Goal: Transaction & Acquisition: Obtain resource

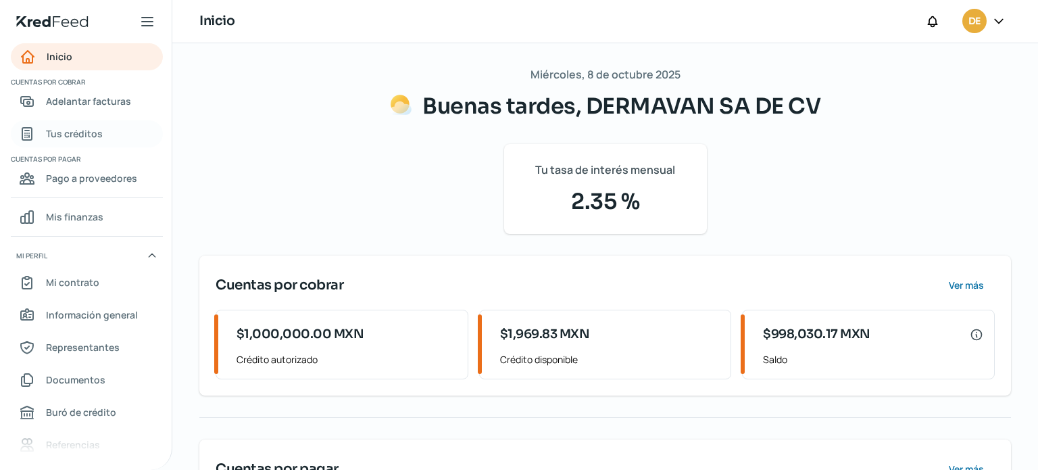
drag, startPoint x: 78, startPoint y: 99, endPoint x: 148, endPoint y: 132, distance: 77.4
click at [77, 99] on span "Adelantar facturas" at bounding box center [88, 101] width 85 height 17
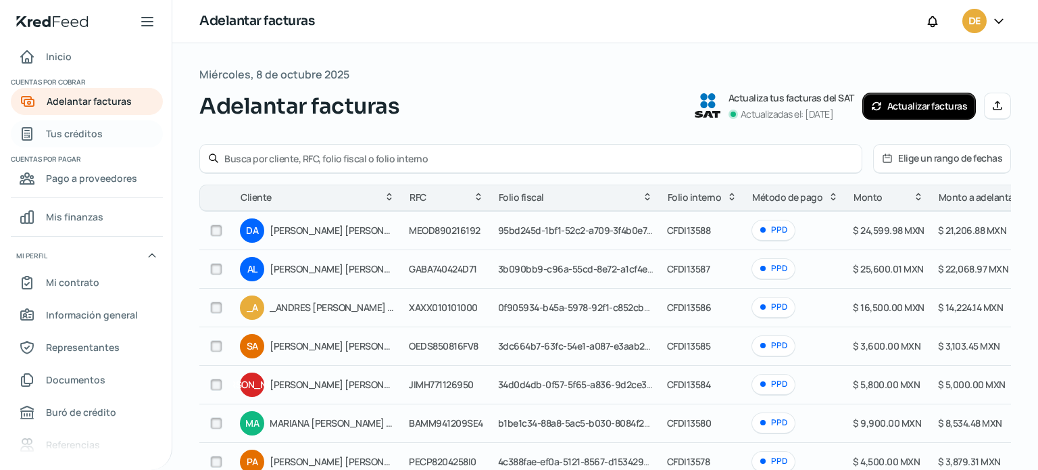
click at [78, 131] on span "Tus créditos" at bounding box center [74, 133] width 57 height 17
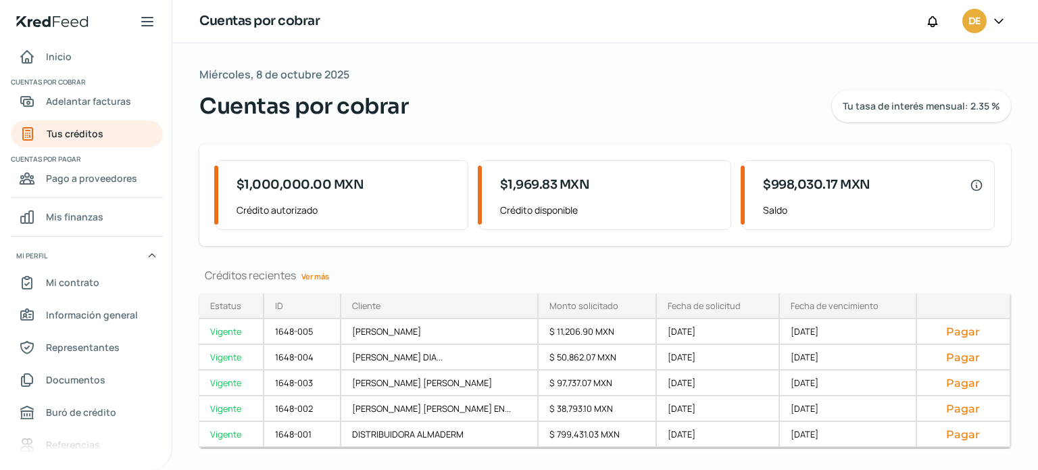
drag, startPoint x: 115, startPoint y: 102, endPoint x: 153, endPoint y: 119, distance: 42.1
click at [115, 103] on span "Adelantar facturas" at bounding box center [88, 101] width 85 height 17
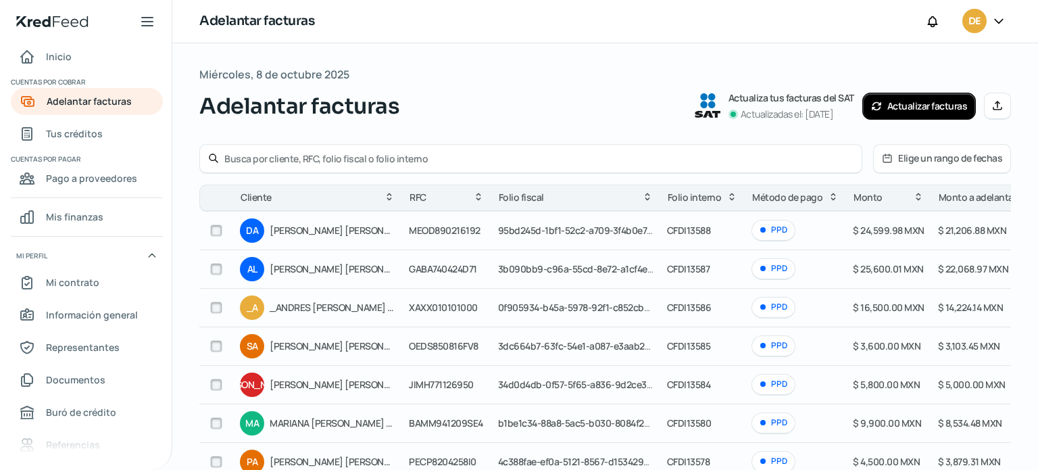
click at [938, 155] on button "Elige un rango de fechas" at bounding box center [942, 159] width 136 height 28
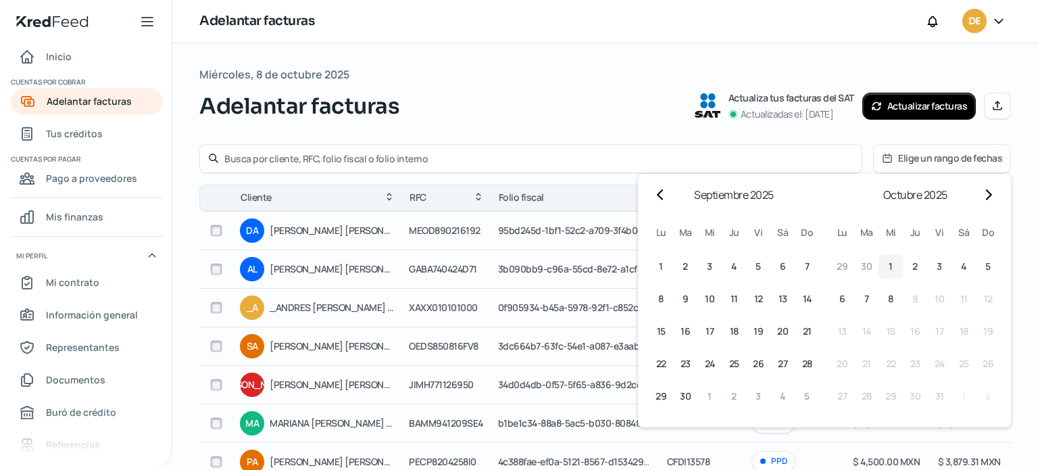
click at [888, 262] on button "1 1º octubre (miércoles)" at bounding box center [890, 266] width 24 height 24
click at [881, 301] on button "8 8º octubre (miércoles)" at bounding box center [890, 298] width 24 height 24
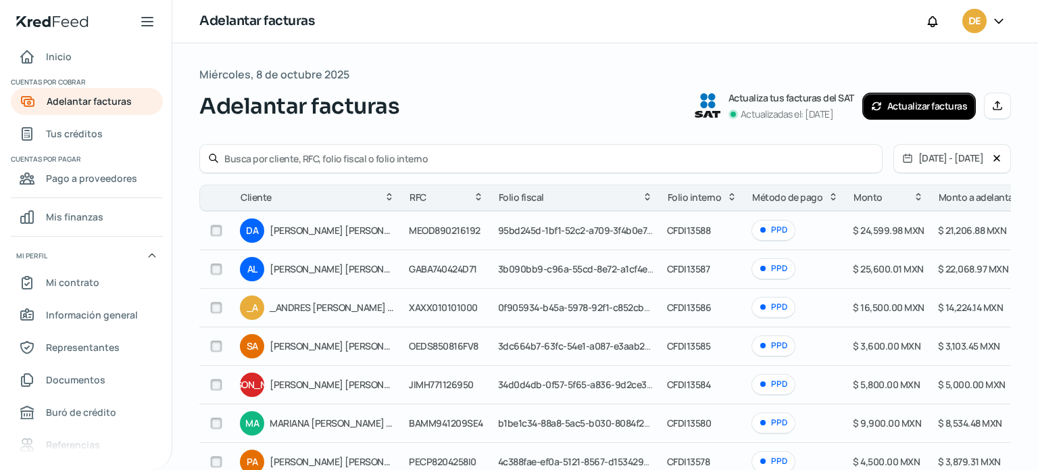
click at [316, 156] on input "text" at bounding box center [548, 158] width 649 height 13
click at [445, 156] on input "dermavan" at bounding box center [548, 158] width 649 height 13
type input "dermavan"
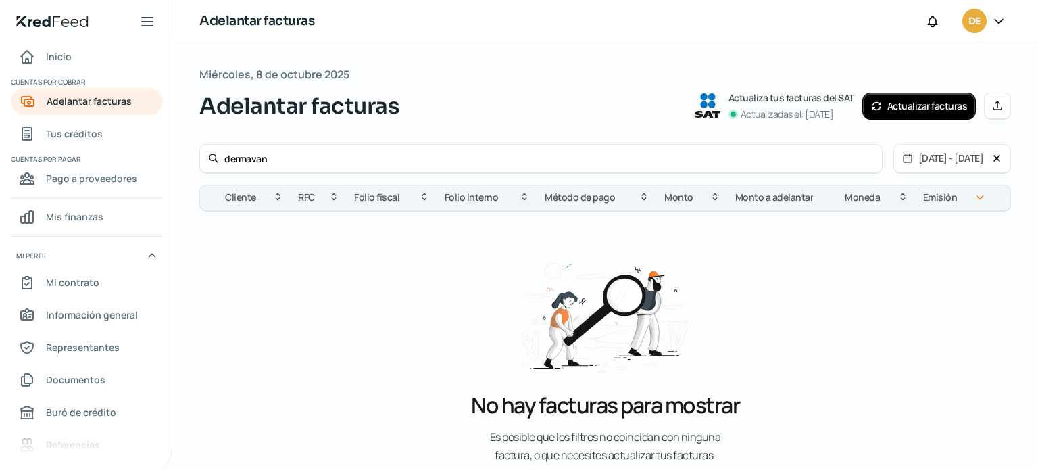
drag, startPoint x: 300, startPoint y: 157, endPoint x: 154, endPoint y: 148, distance: 146.2
click at [154, 148] on div "Inicio | KredFeed Inicio Cuentas por cobrar Adelantar facturas Tus créditos Cue…" at bounding box center [519, 235] width 1038 height 470
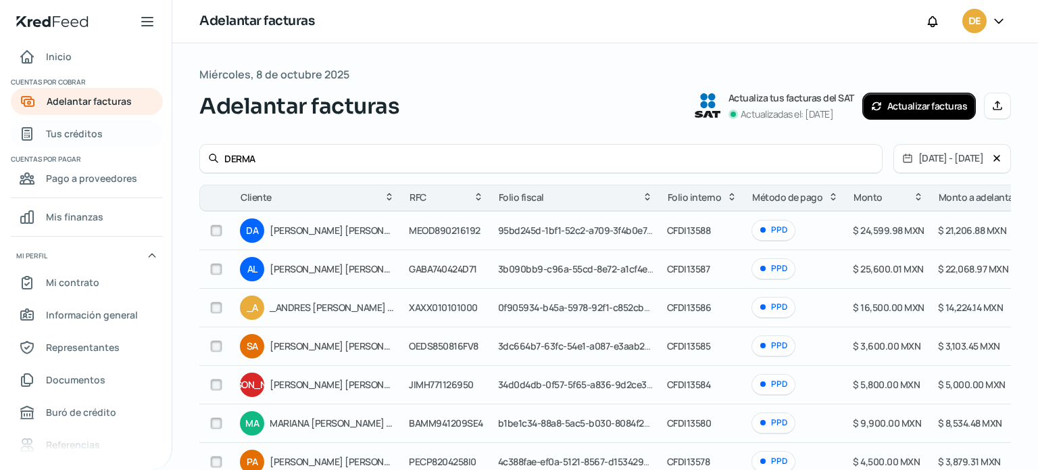
type input "DERMA"
click at [97, 126] on span "Tus créditos" at bounding box center [74, 133] width 57 height 17
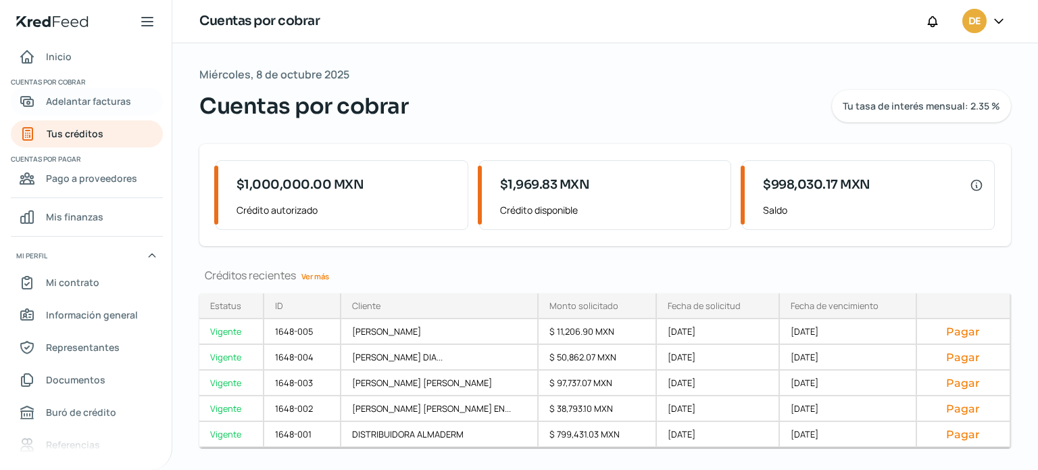
click at [71, 97] on span "Adelantar facturas" at bounding box center [88, 101] width 85 height 17
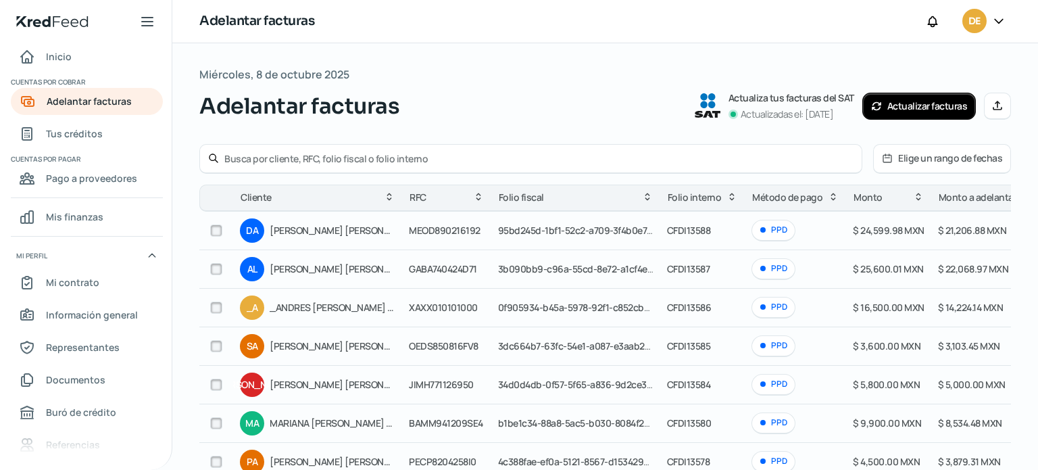
click at [332, 158] on input "text" at bounding box center [538, 158] width 629 height 13
click at [351, 161] on input "DISTRIBUIDORA" at bounding box center [538, 158] width 629 height 13
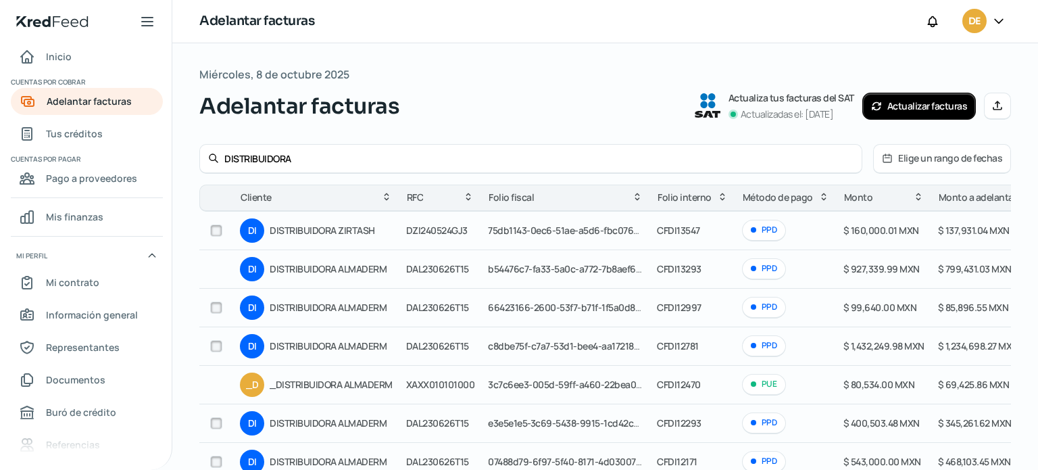
click at [608, 161] on input "DISTRIBUIDORA" at bounding box center [538, 158] width 629 height 13
click at [609, 164] on input "DISTRIBUIDORA" at bounding box center [538, 158] width 629 height 13
type input "DISTRIBUIDORA ALMADERM"
click at [82, 128] on span "Tus créditos" at bounding box center [74, 133] width 57 height 17
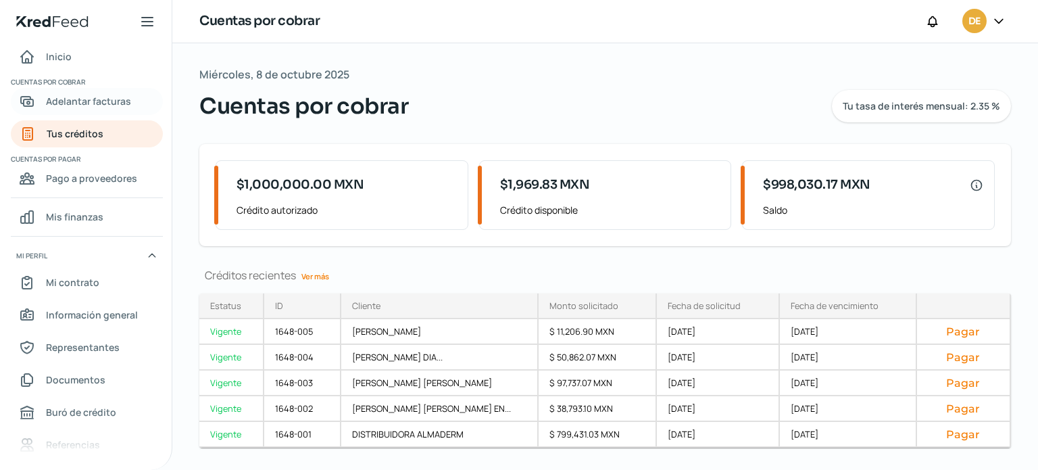
click at [124, 99] on span "Adelantar facturas" at bounding box center [88, 101] width 85 height 17
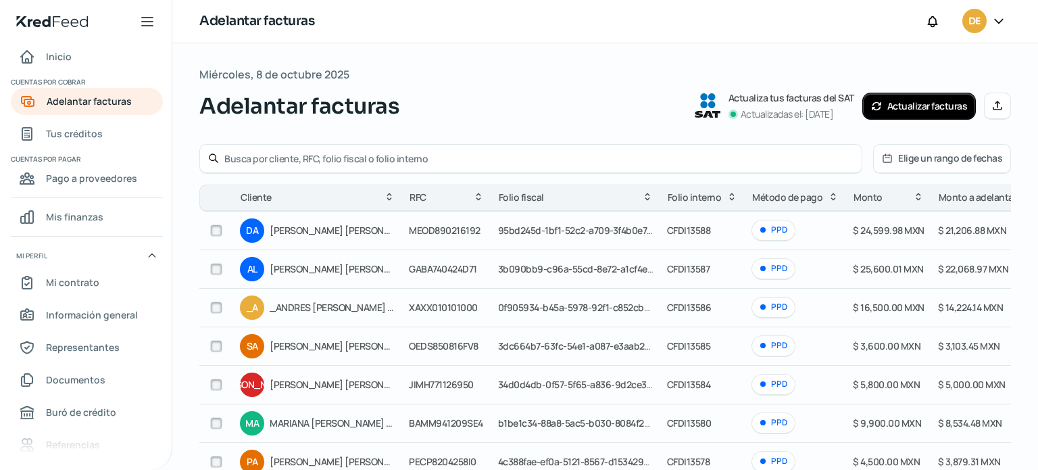
click at [300, 159] on input "text" at bounding box center [538, 158] width 629 height 13
type input "ALMADERM"
click at [503, 159] on input "ALMADERM" at bounding box center [538, 158] width 629 height 13
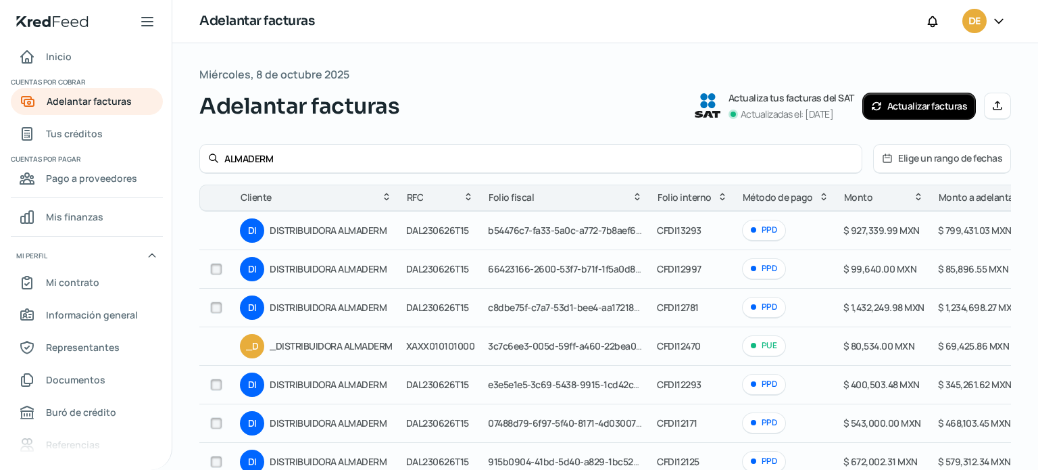
click at [930, 162] on button "Elige un rango de fechas" at bounding box center [942, 159] width 136 height 28
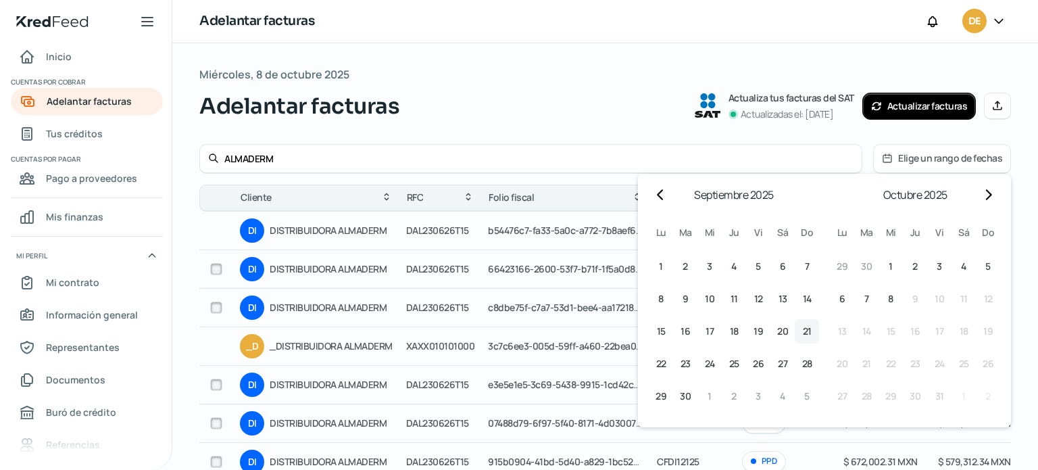
click at [805, 331] on span "21" at bounding box center [807, 331] width 9 height 16
click at [888, 291] on button "8 8º octubre (miércoles)" at bounding box center [890, 298] width 24 height 24
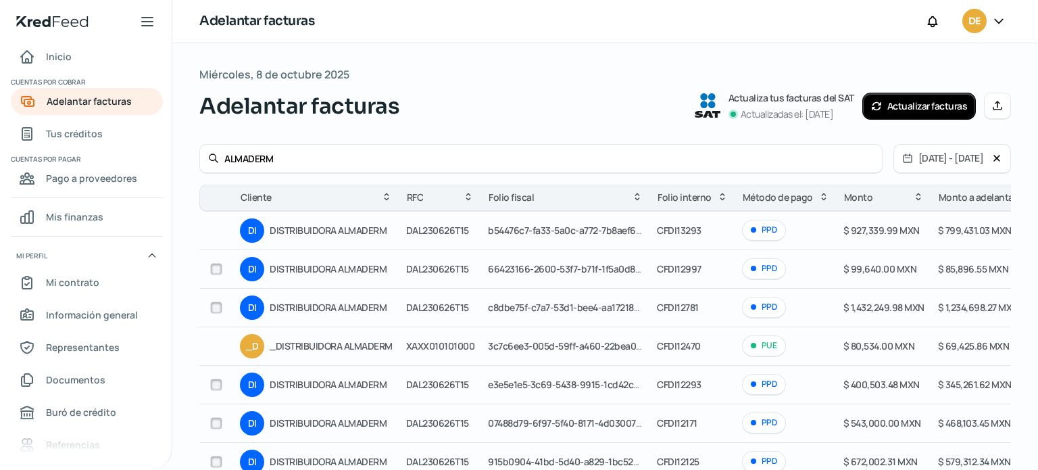
click at [289, 156] on input "ALMADERM" at bounding box center [548, 158] width 649 height 13
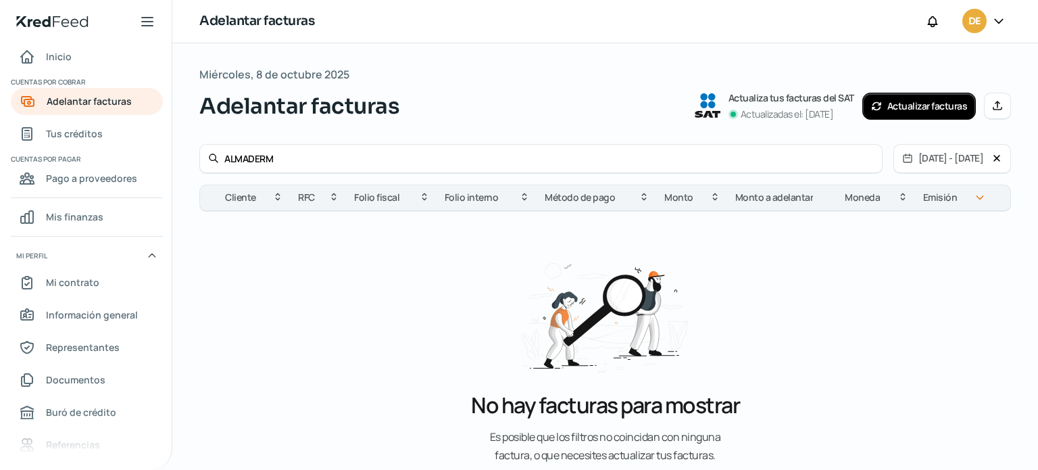
click at [992, 156] on icon at bounding box center [996, 158] width 11 height 11
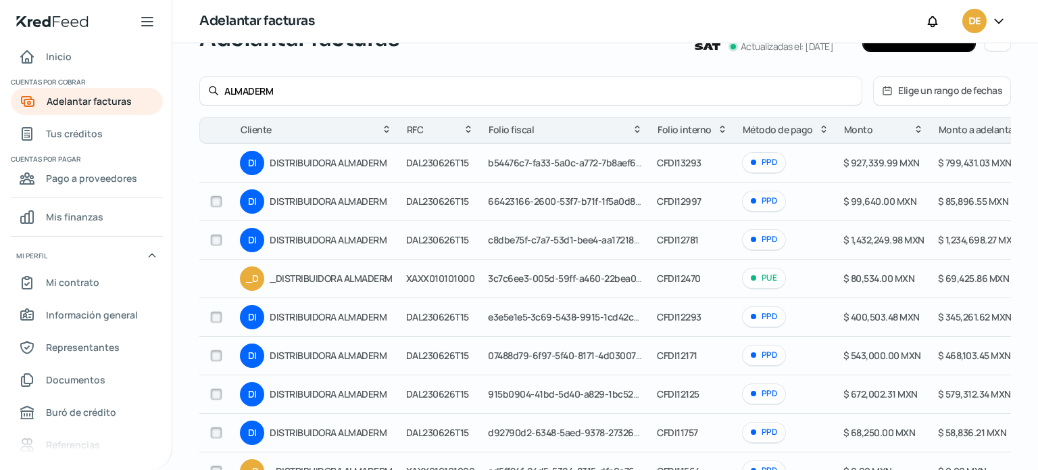
scroll to position [135, 0]
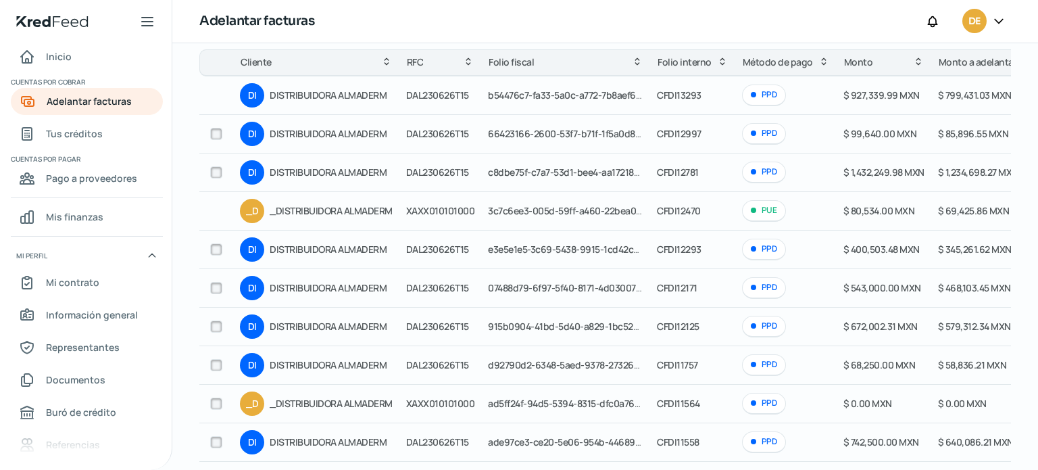
click at [215, 286] on input "checkbox" at bounding box center [216, 288] width 12 height 12
checkbox input "true"
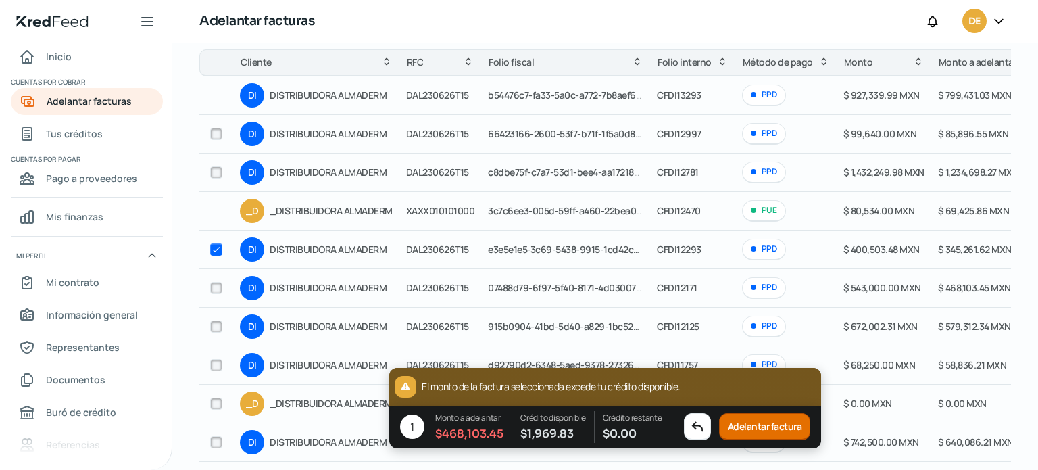
checkbox input "true"
checkbox input "false"
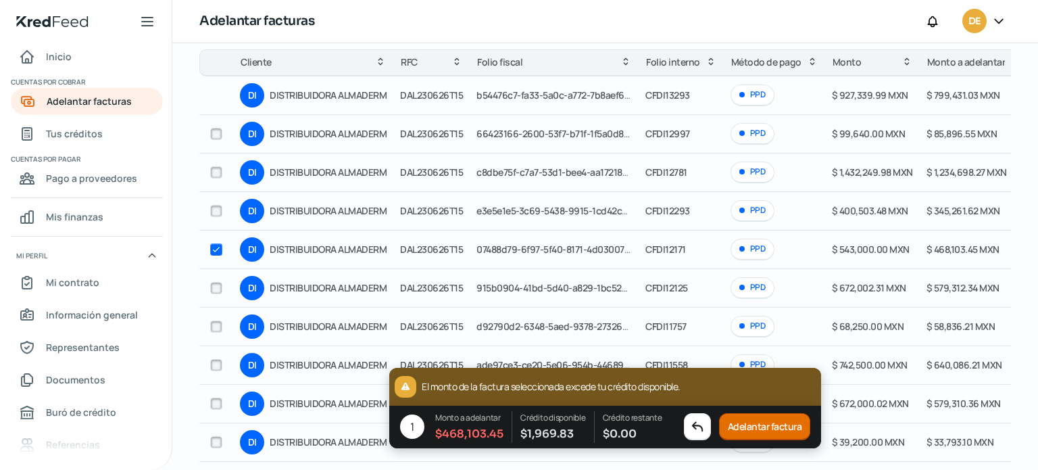
click at [216, 244] on input "checkbox" at bounding box center [216, 249] width 12 height 12
checkbox input "false"
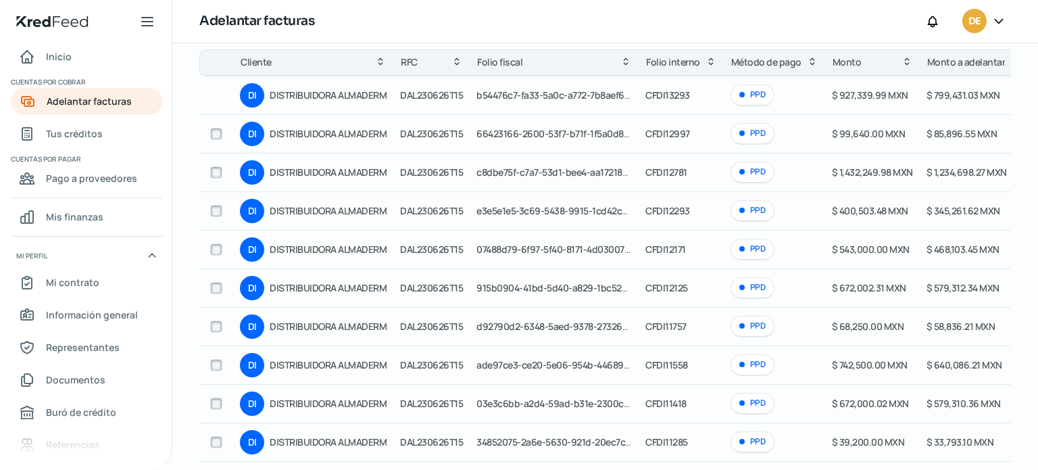
scroll to position [0, 0]
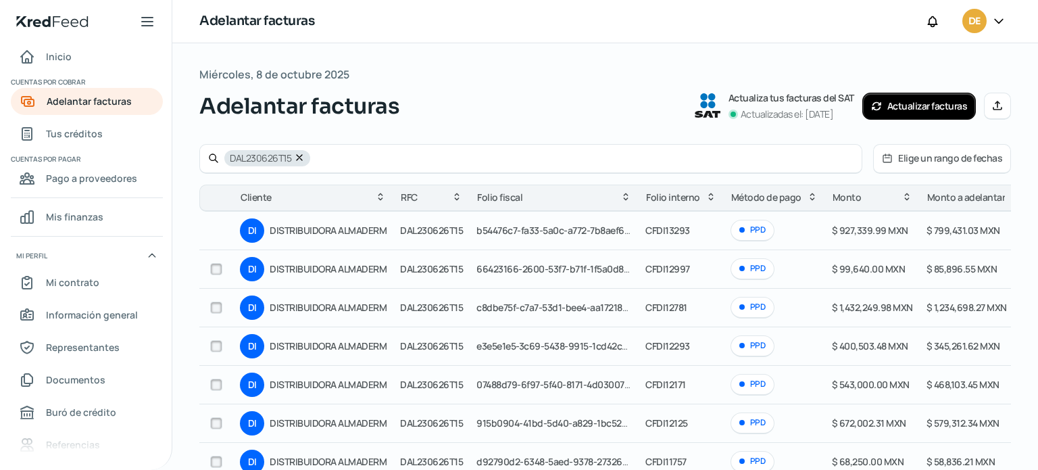
click at [219, 269] on input "checkbox" at bounding box center [216, 269] width 12 height 12
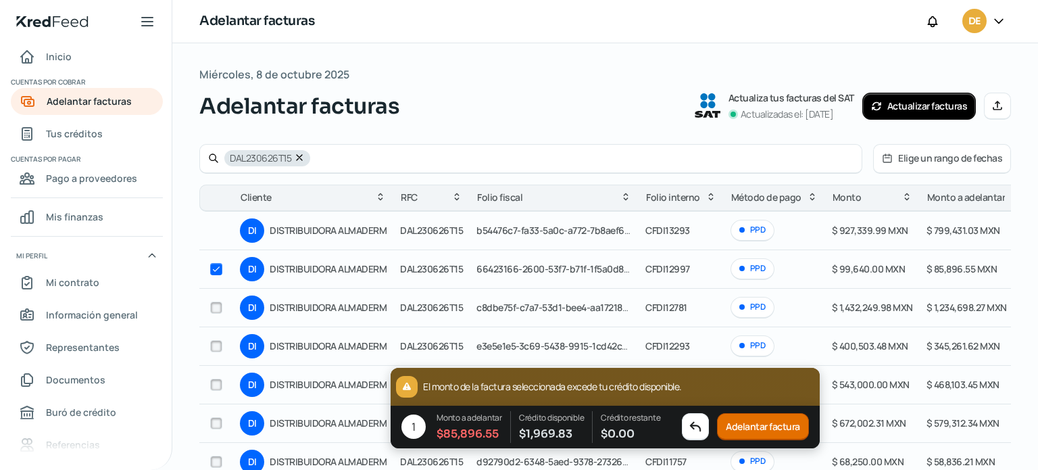
click at [222, 269] on input "checkbox" at bounding box center [216, 269] width 12 height 12
checkbox input "false"
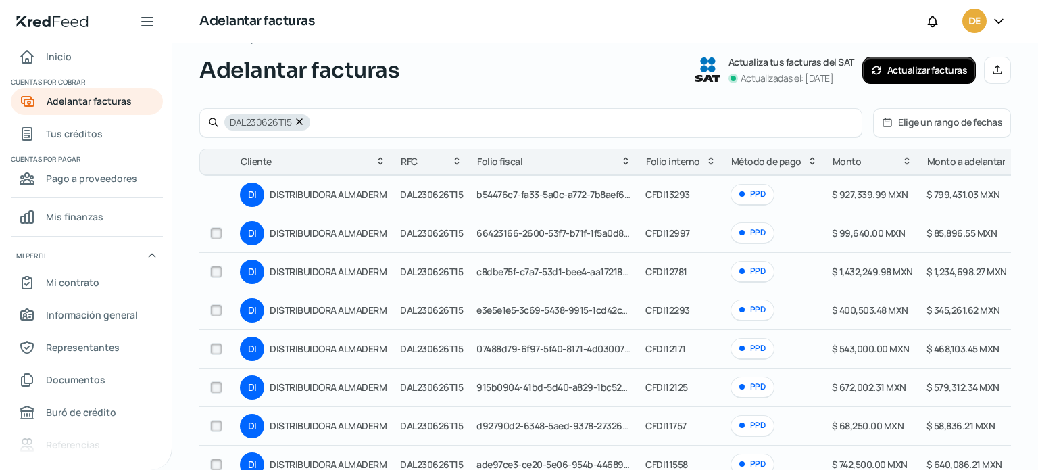
scroll to position [68, 0]
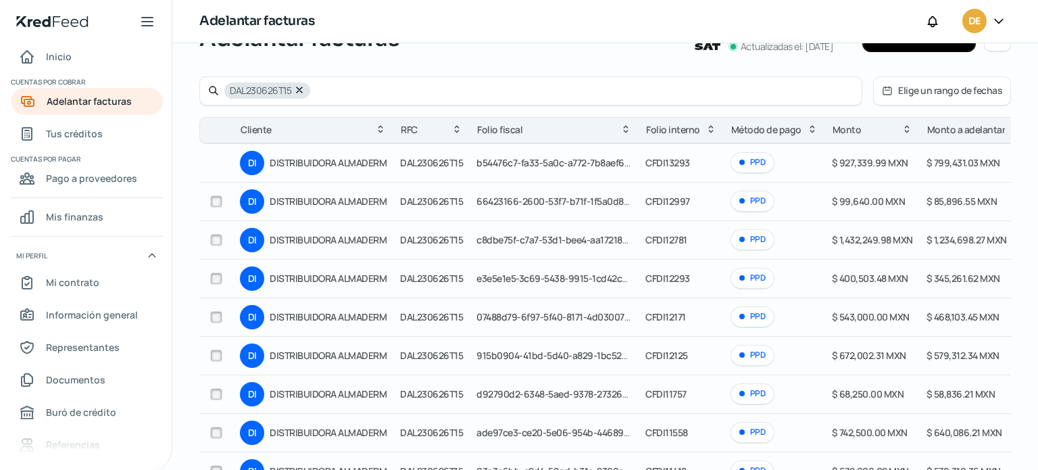
click at [219, 277] on input "checkbox" at bounding box center [216, 278] width 12 height 12
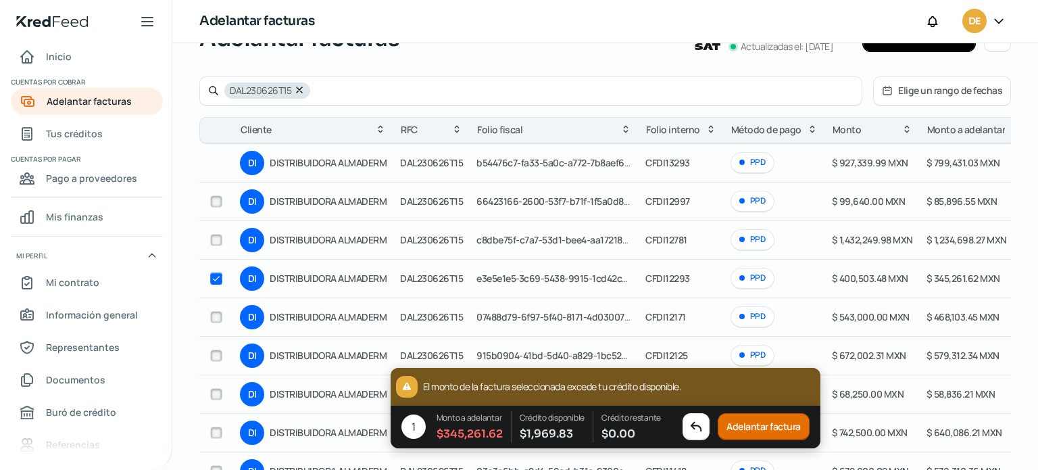
click at [219, 279] on input "checkbox" at bounding box center [216, 278] width 12 height 12
checkbox input "false"
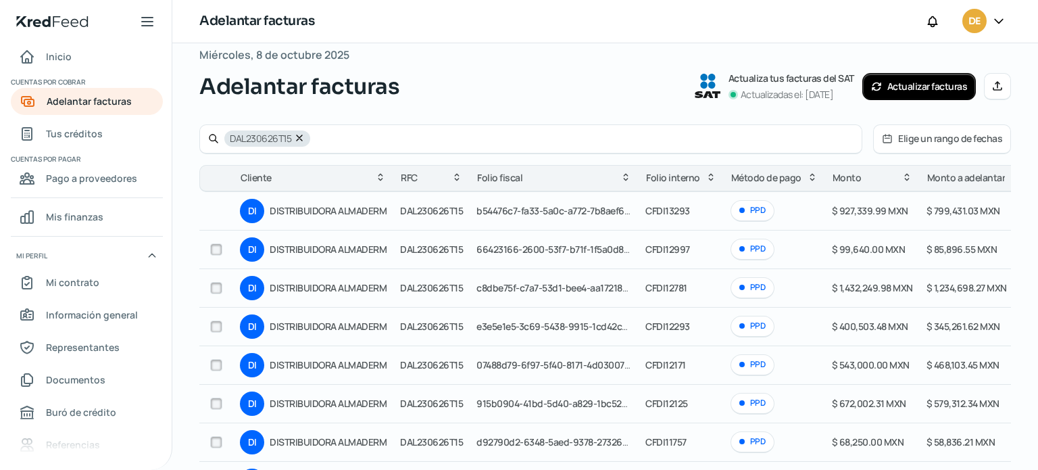
scroll to position [0, 0]
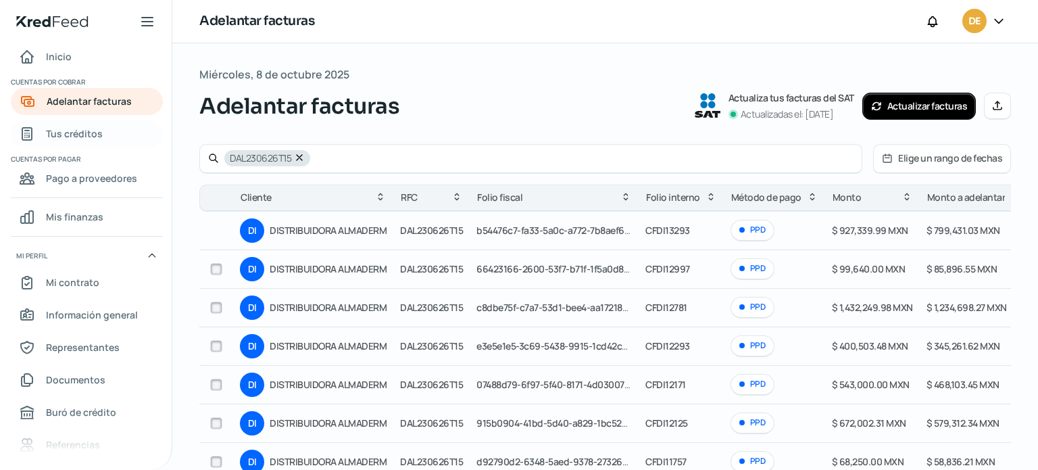
click at [86, 134] on span "Tus créditos" at bounding box center [74, 133] width 57 height 17
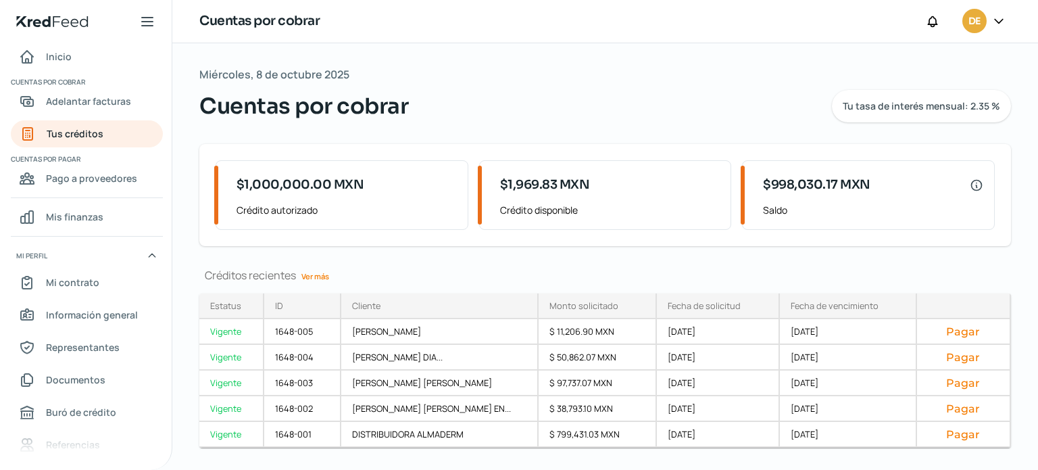
click at [535, 202] on span "Crédito disponible" at bounding box center [610, 209] width 220 height 17
click at [803, 184] on span "$998,030.17 MXN" at bounding box center [816, 185] width 107 height 18
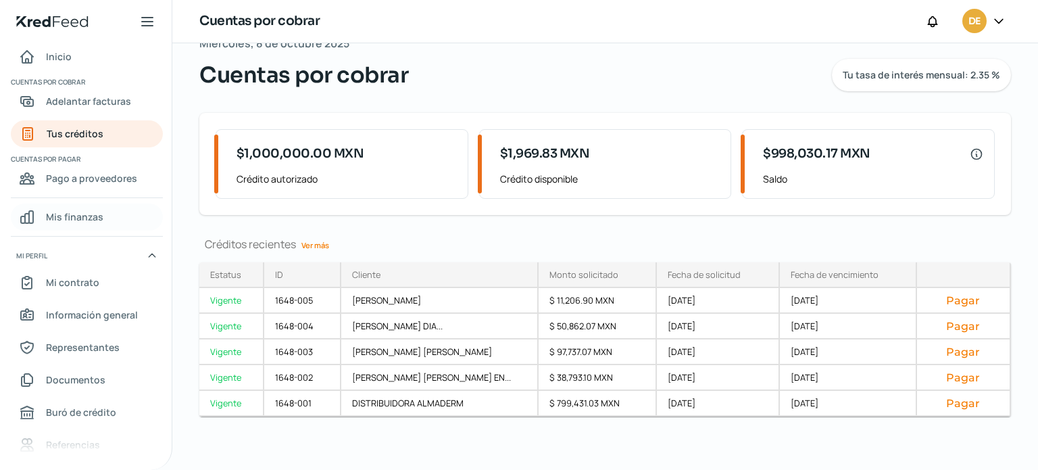
click at [93, 218] on span "Mis finanzas" at bounding box center [74, 216] width 57 height 17
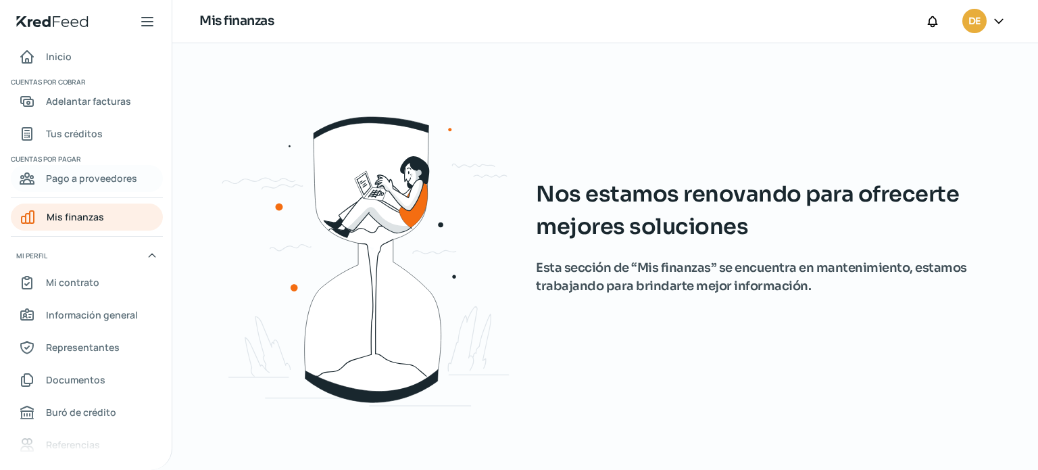
drag, startPoint x: 84, startPoint y: 178, endPoint x: 95, endPoint y: 186, distance: 13.5
click at [84, 178] on span "Pago a proveedores" at bounding box center [91, 178] width 91 height 17
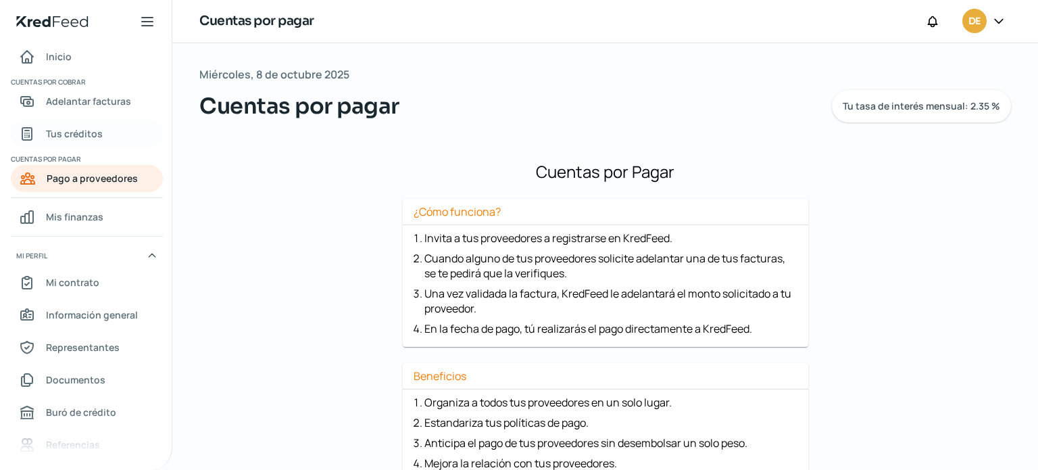
click at [94, 126] on span "Tus créditos" at bounding box center [74, 133] width 57 height 17
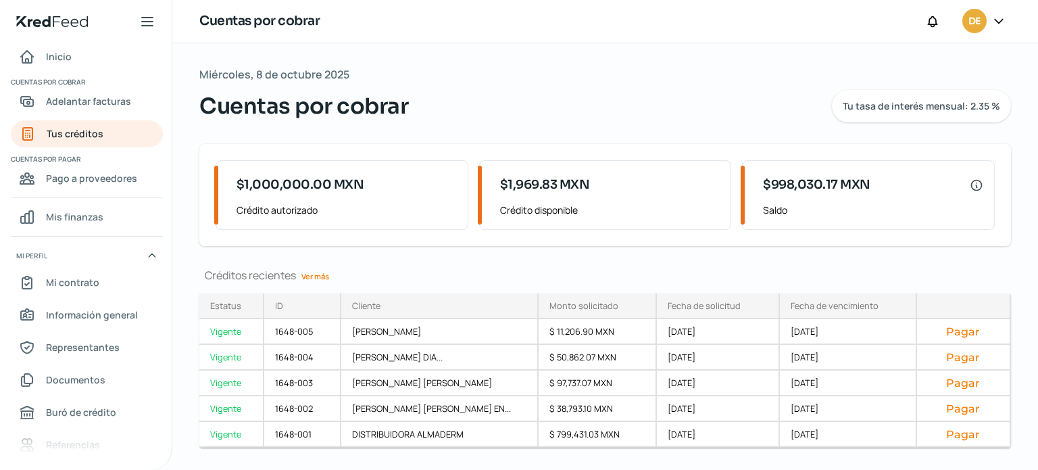
click at [320, 276] on link "Ver más" at bounding box center [315, 276] width 39 height 21
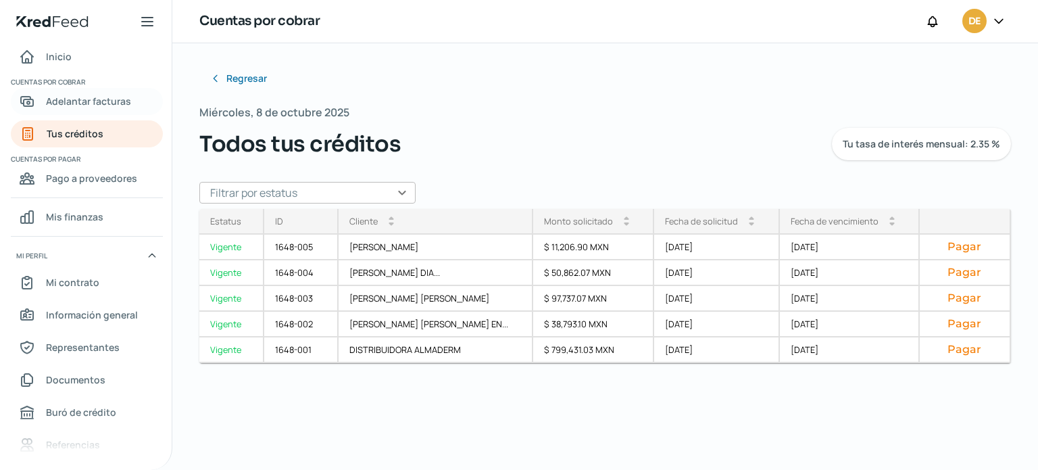
drag, startPoint x: 108, startPoint y: 103, endPoint x: 109, endPoint y: 110, distance: 6.9
click at [108, 103] on span "Adelantar facturas" at bounding box center [88, 101] width 85 height 17
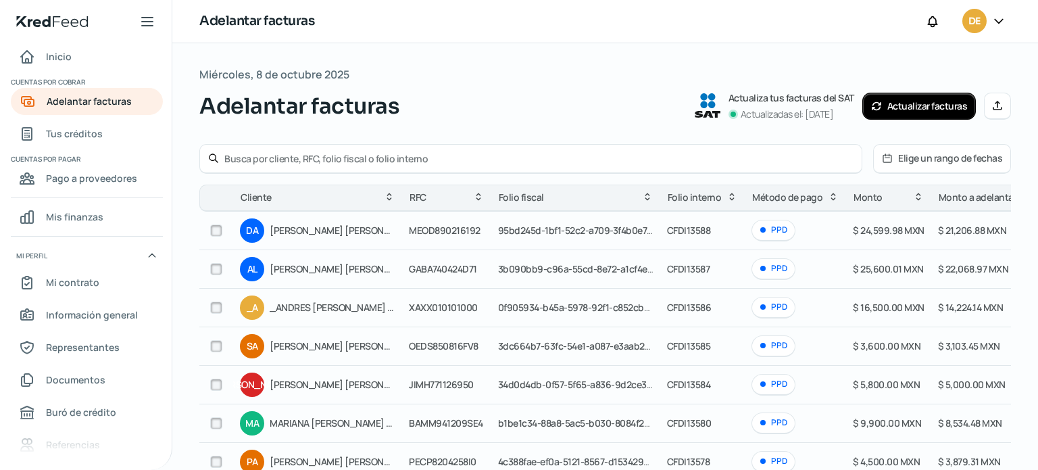
click at [212, 226] on input "checkbox" at bounding box center [216, 230] width 12 height 12
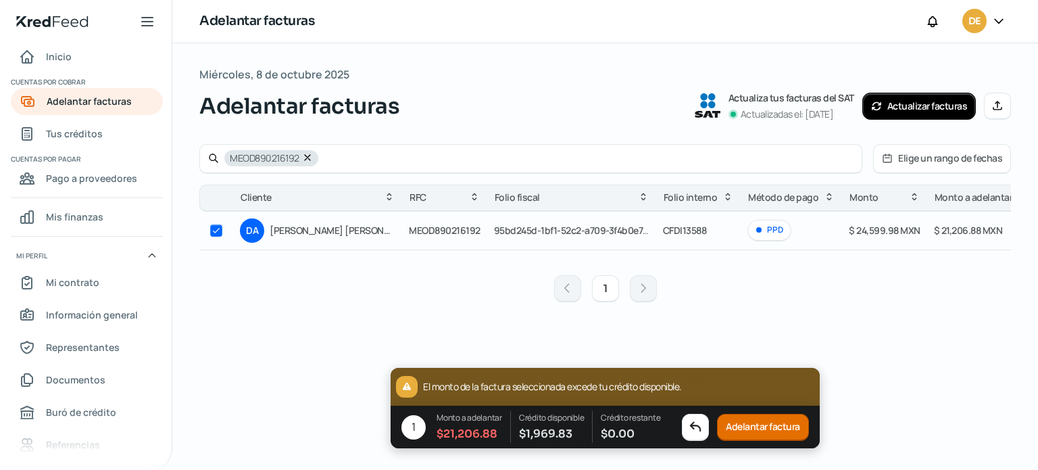
click at [214, 225] on input "checkbox" at bounding box center [216, 230] width 12 height 12
checkbox input "false"
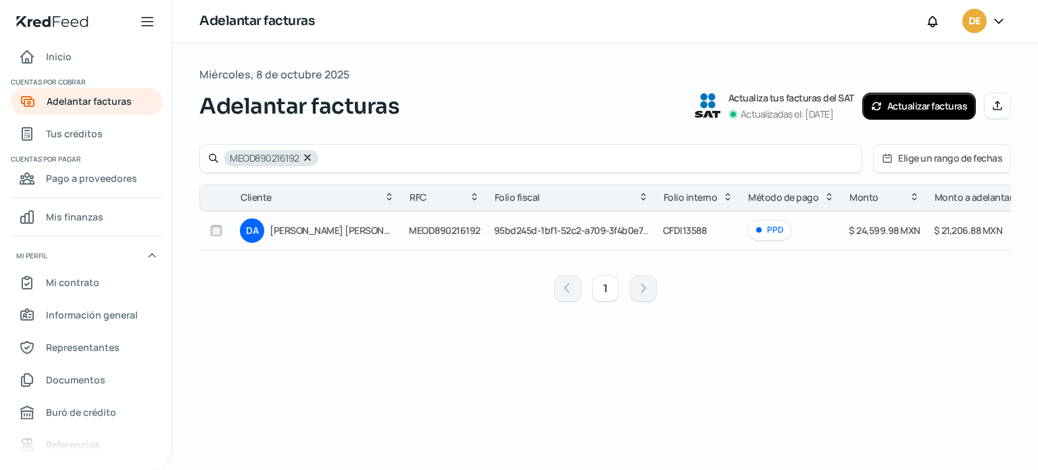
click at [308, 154] on icon at bounding box center [307, 157] width 11 height 11
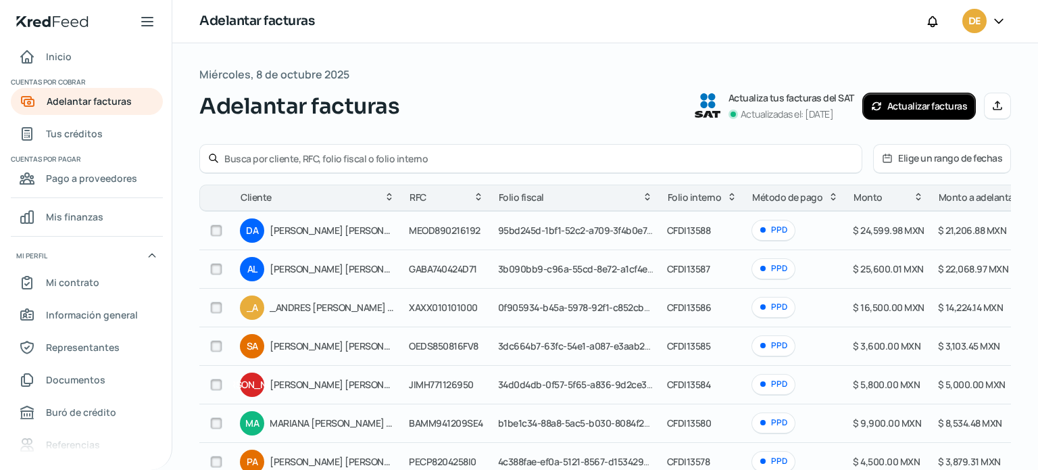
click at [899, 102] on button "Actualizar facturas" at bounding box center [919, 106] width 114 height 27
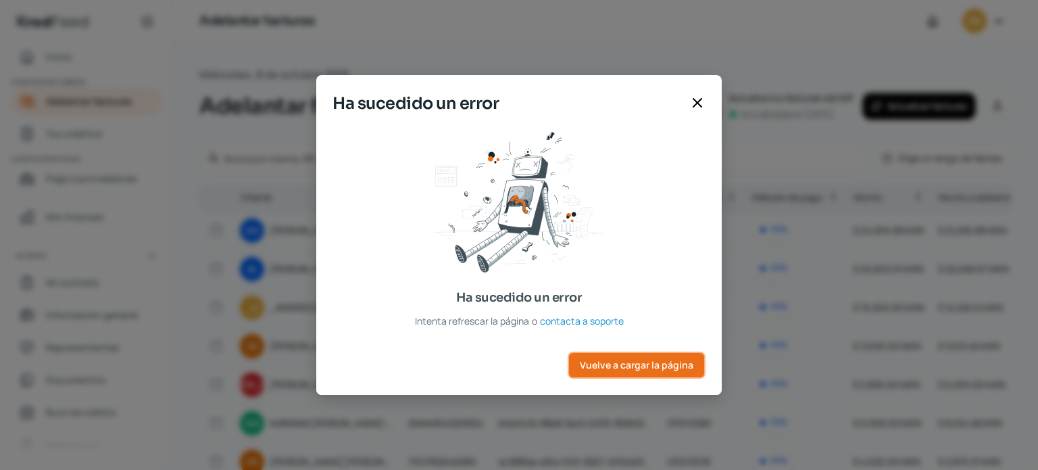
drag, startPoint x: 646, startPoint y: 364, endPoint x: 657, endPoint y: 378, distance: 17.3
click at [646, 364] on span "Vuelve a cargar la página" at bounding box center [637, 364] width 114 height 9
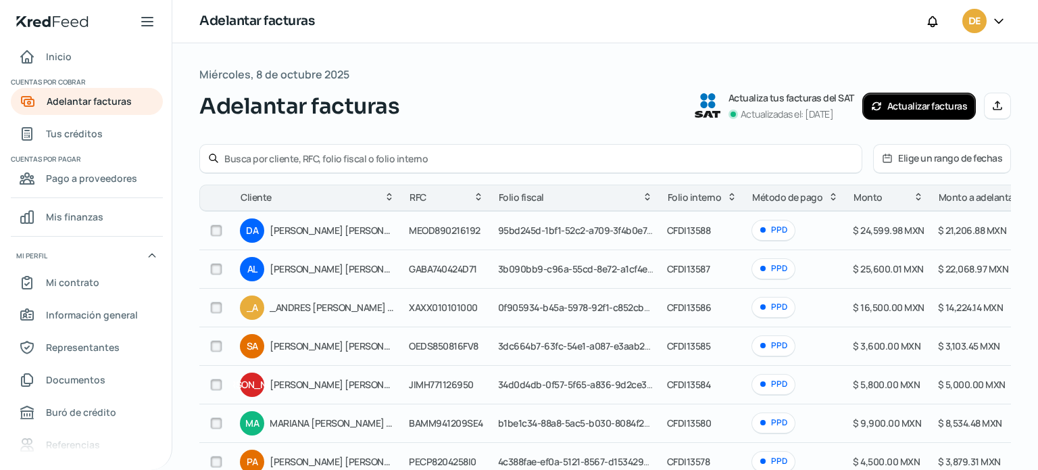
click at [215, 233] on input "checkbox" at bounding box center [216, 230] width 12 height 12
checkbox input "true"
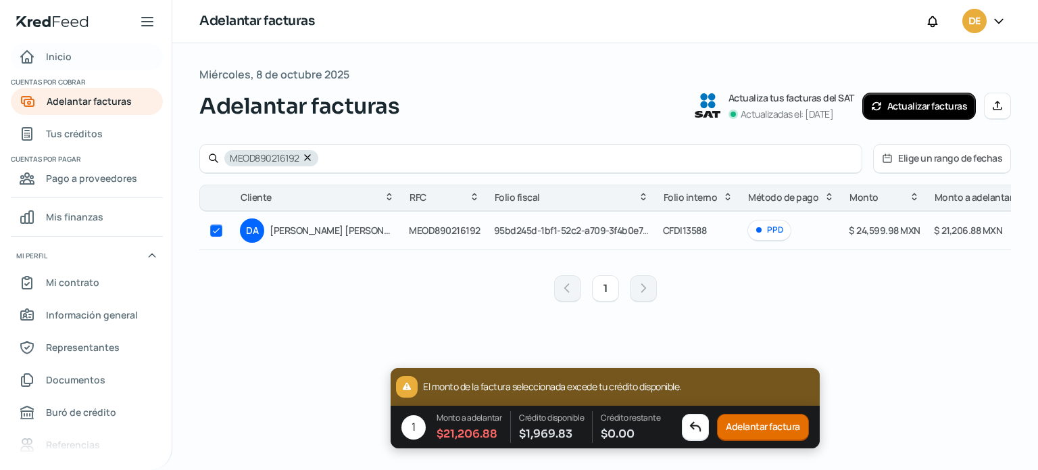
click at [40, 51] on div "Inicio" at bounding box center [45, 57] width 53 height 16
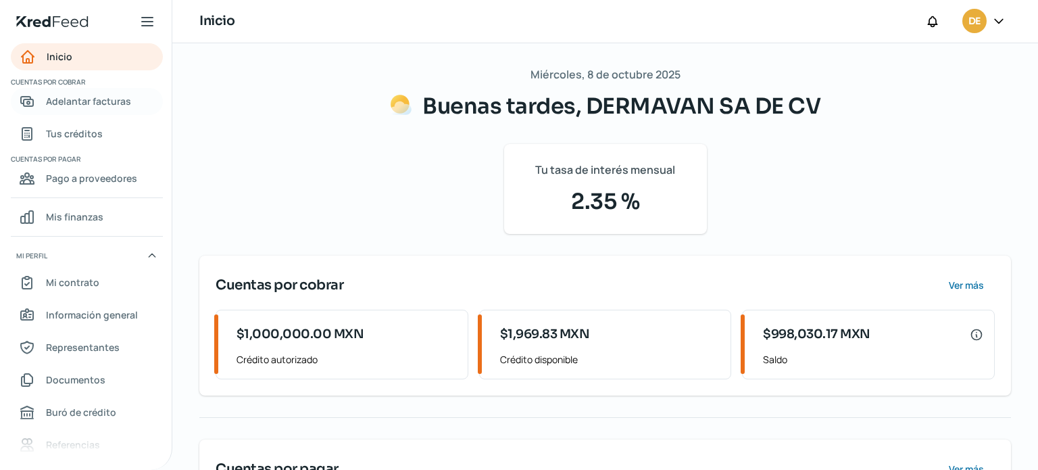
click at [95, 102] on span "Adelantar facturas" at bounding box center [88, 101] width 85 height 17
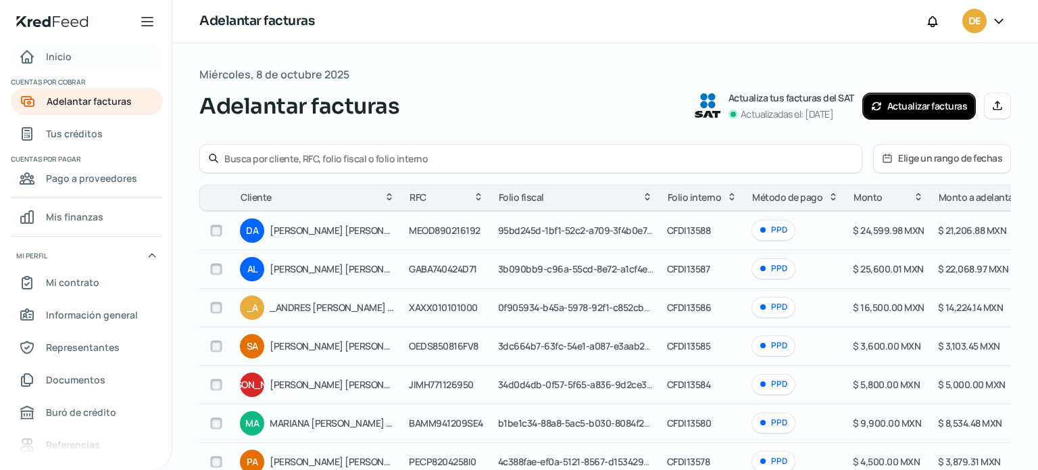
click at [68, 56] on span "Inicio" at bounding box center [59, 56] width 26 height 17
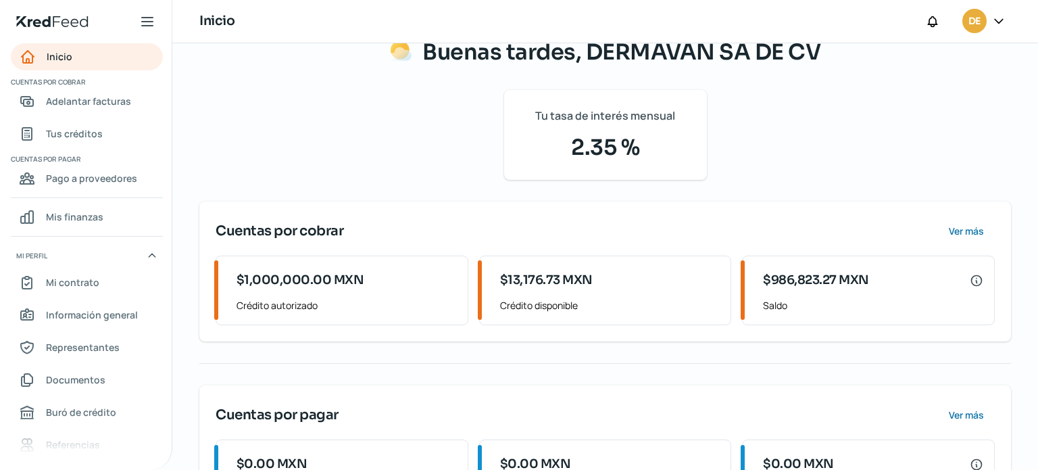
scroll to position [130, 0]
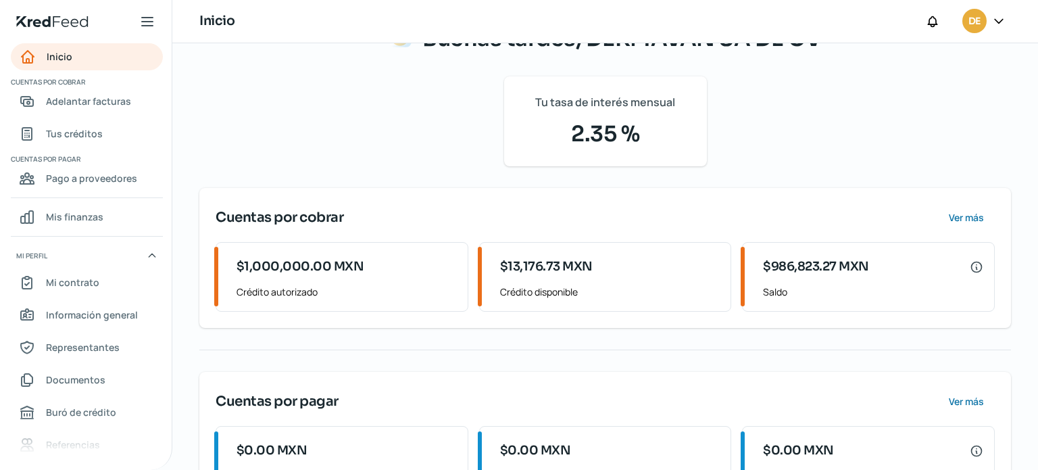
scroll to position [130, 0]
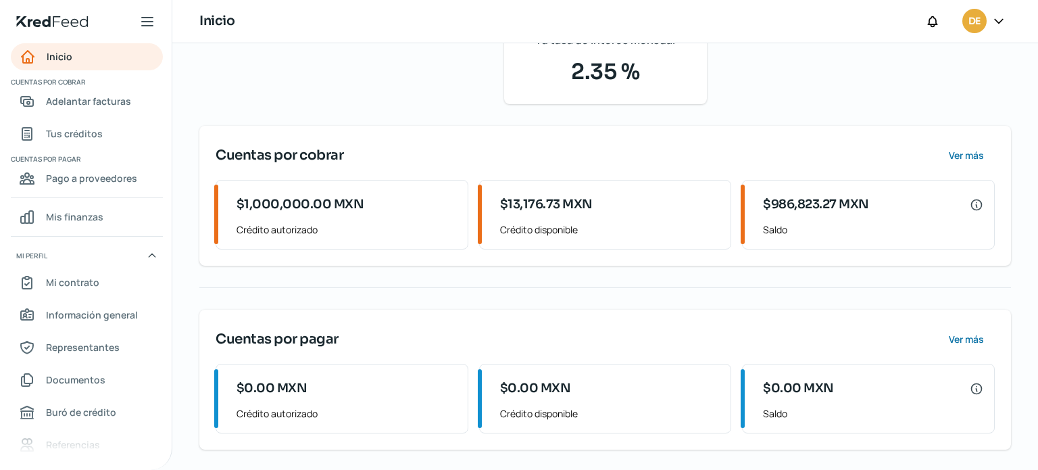
click at [622, 294] on div "Miércoles, 8 de octubre 2025 Buenas tardes, DERMAVAN SA DE CV Tu tasa de interé…" at bounding box center [604, 192] width 811 height 514
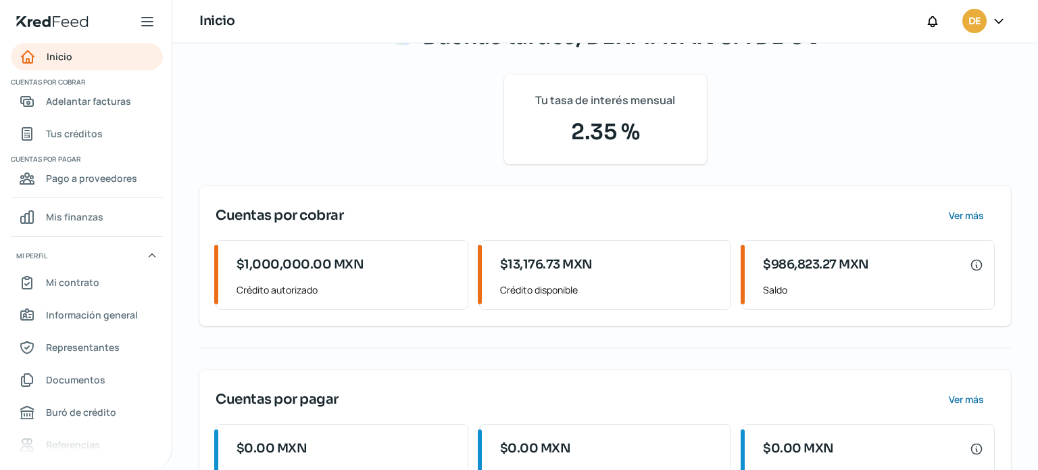
scroll to position [0, 0]
